Goal: Task Accomplishment & Management: Complete application form

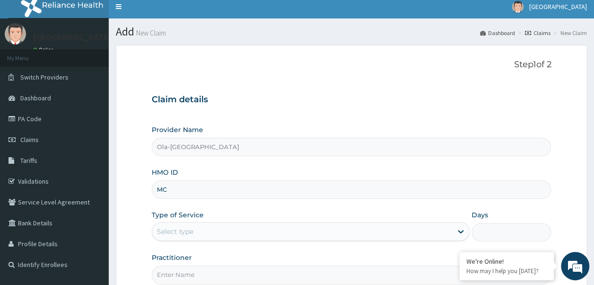
type input "M"
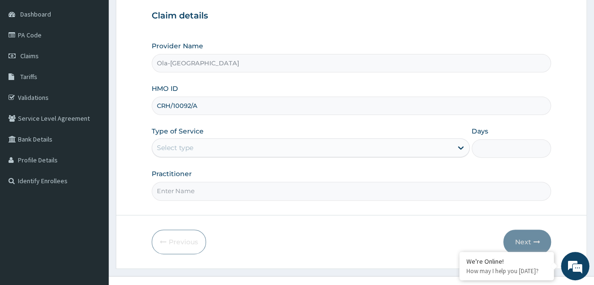
scroll to position [95, 0]
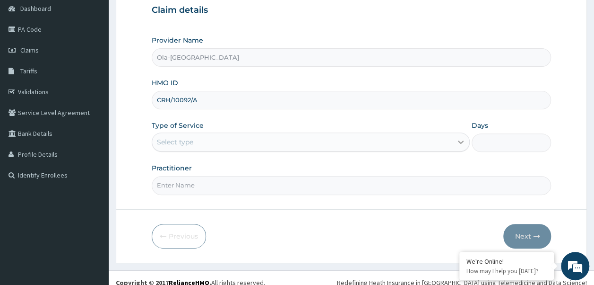
type input "CRH/10092/A"
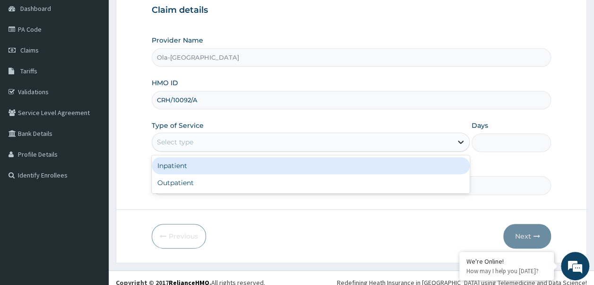
click at [460, 135] on div at bounding box center [460, 141] width 17 height 17
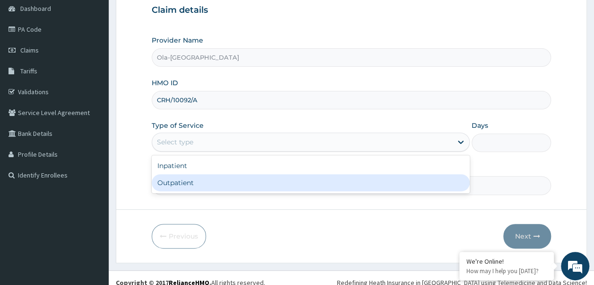
drag, startPoint x: 432, startPoint y: 182, endPoint x: 422, endPoint y: 182, distance: 10.4
click at [422, 182] on div "Outpatient" at bounding box center [311, 182] width 318 height 17
type input "1"
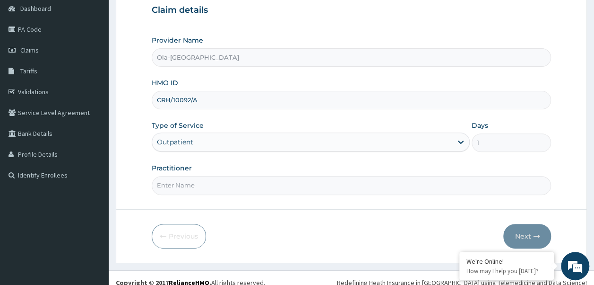
click at [422, 182] on input "Practitioner" at bounding box center [352, 185] width 400 height 18
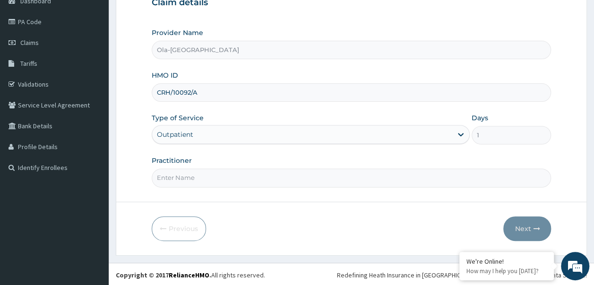
click at [436, 173] on input "Practitioner" at bounding box center [352, 177] width 400 height 18
type input "DR [PERSON_NAME]"
click at [521, 214] on form "Step 1 of 2 Claim details Provider Name [PERSON_NAME][GEOGRAPHIC_DATA] HMO ID C…" at bounding box center [351, 101] width 471 height 307
click at [521, 223] on button "Next" at bounding box center [527, 228] width 48 height 25
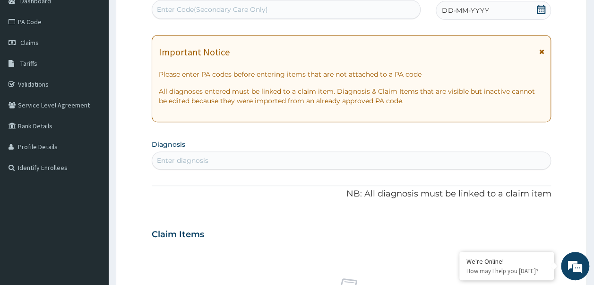
click at [490, 152] on div "Enter diagnosis" at bounding box center [352, 160] width 400 height 18
click at [490, 153] on div "Enter diagnosis" at bounding box center [351, 160] width 399 height 15
click at [343, 157] on div "Enter diagnosis" at bounding box center [351, 160] width 399 height 15
click at [416, 165] on div "Enter diagnosis" at bounding box center [351, 160] width 399 height 15
click at [349, 169] on div "PA Code / Prescription Code Enter Code(Secondary Care Only) Encounter Date DD-M…" at bounding box center [352, 232] width 400 height 489
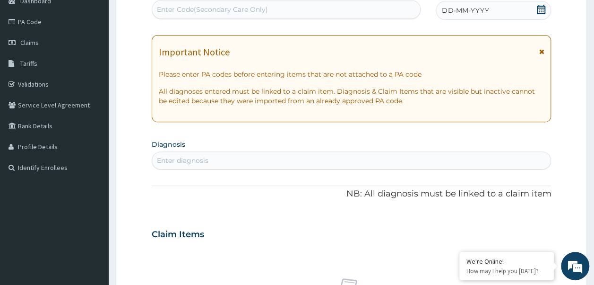
click at [331, 162] on div "Enter diagnosis" at bounding box center [351, 160] width 399 height 15
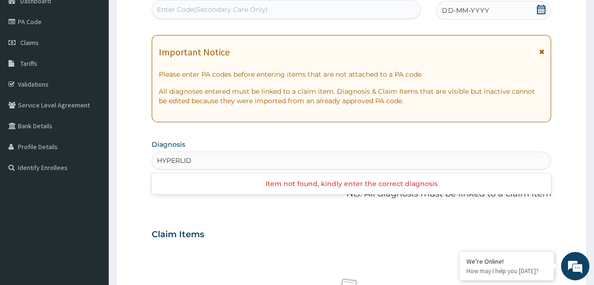
type input "HYPERLI"
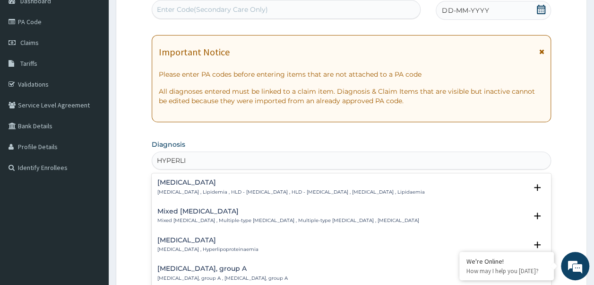
click at [285, 191] on p "[MEDICAL_DATA] , Lipidemia , HLD - [MEDICAL_DATA] , HLD - [MEDICAL_DATA] , [MED…" at bounding box center [291, 192] width 268 height 7
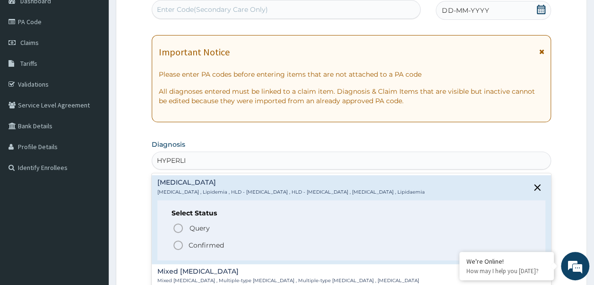
click at [176, 244] on icon "status option filled" at bounding box center [178, 244] width 11 height 11
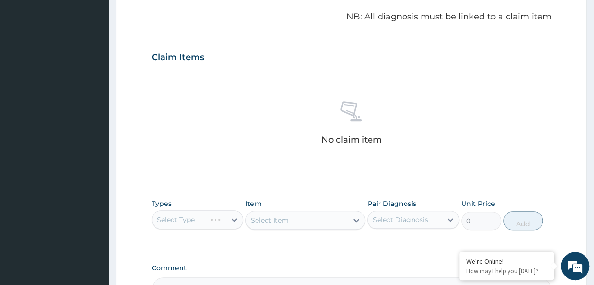
scroll to position [290, 0]
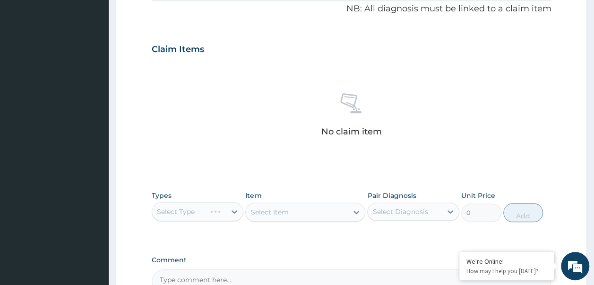
click at [230, 206] on div "Select Type" at bounding box center [198, 211] width 92 height 19
click at [222, 214] on div "Select Type" at bounding box center [198, 211] width 92 height 19
click at [233, 209] on div "Select Type" at bounding box center [198, 211] width 92 height 19
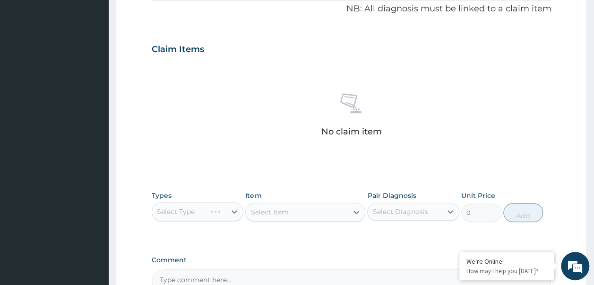
click at [236, 212] on div "Select Type" at bounding box center [198, 211] width 92 height 19
click at [233, 209] on div "Select Type" at bounding box center [198, 211] width 92 height 19
click at [237, 210] on div "Select Type" at bounding box center [198, 211] width 92 height 19
click at [236, 210] on div "Select Type" at bounding box center [198, 211] width 92 height 19
click at [230, 209] on div "Select Type" at bounding box center [198, 211] width 92 height 19
